Goal: Transaction & Acquisition: Purchase product/service

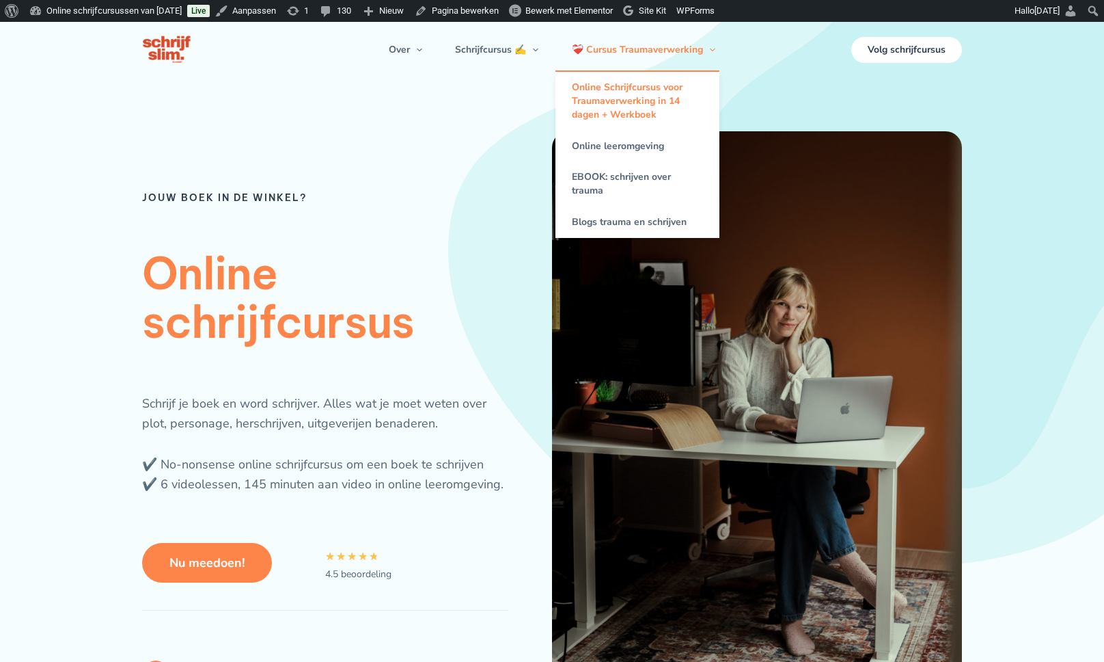
click at [636, 92] on link "Online Schrijfcursus voor Traumaverwerking in 14 dagen + Werkboek" at bounding box center [638, 101] width 164 height 59
click at [633, 144] on link "Online leeromgeving" at bounding box center [638, 146] width 164 height 31
